Goal: Find contact information: Find contact information

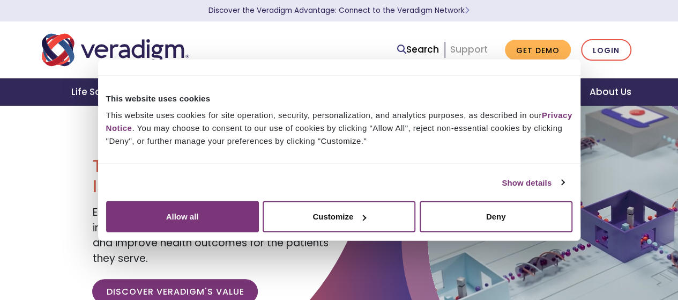
click at [484, 44] on link "Support" at bounding box center [469, 49] width 38 height 13
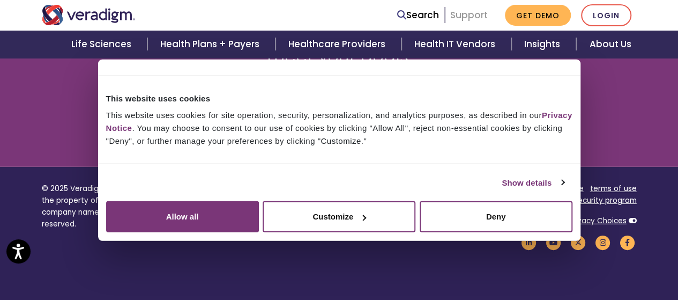
scroll to position [1576, 0]
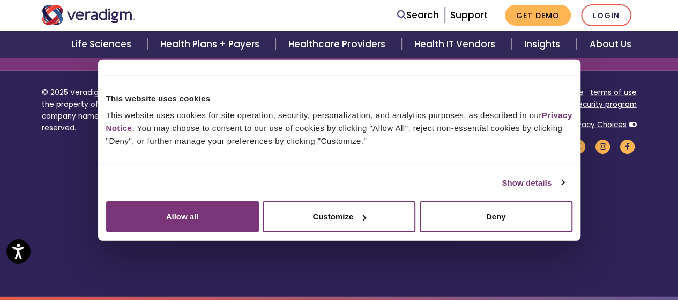
click at [468, 90] on link "contact us" at bounding box center [481, 92] width 39 height 10
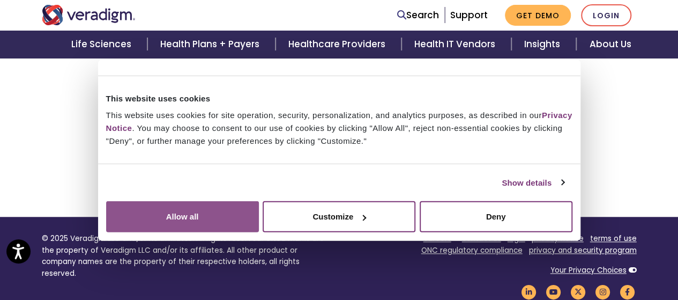
scroll to position [478, 0]
